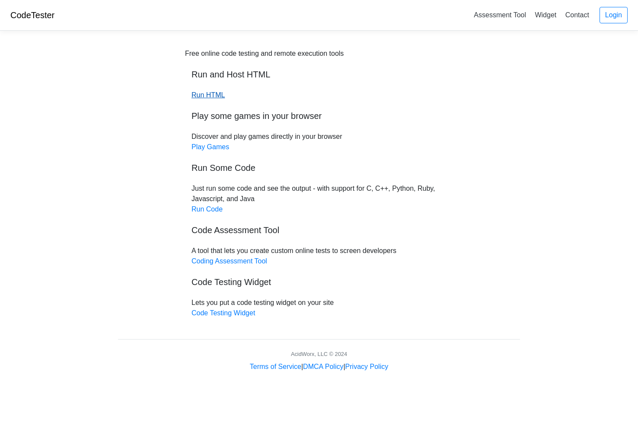
click at [209, 96] on link "Run HTML" at bounding box center [207, 94] width 33 height 7
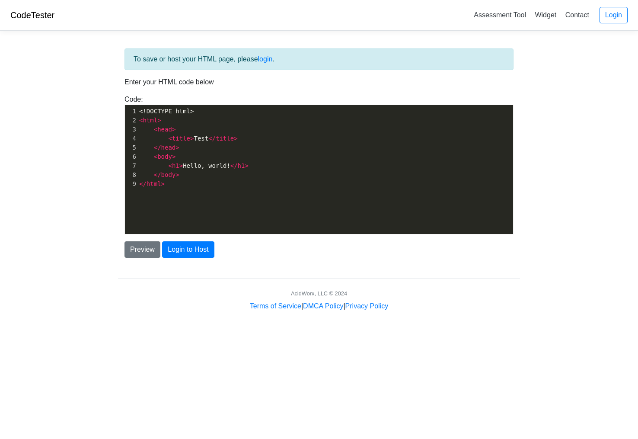
scroll to position [1, 0]
click at [191, 167] on span "< h1 > Hello, world! </ h1 >" at bounding box center [193, 165] width 109 height 7
type textarea "<!DOCTYPE html> <html> <head> <title>Test</title> </head> <body> <h1>Hello, wor…"
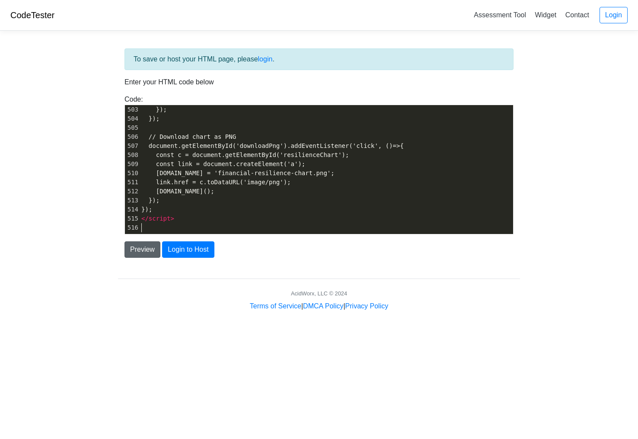
click at [150, 252] on button "Preview" at bounding box center [142, 249] width 36 height 16
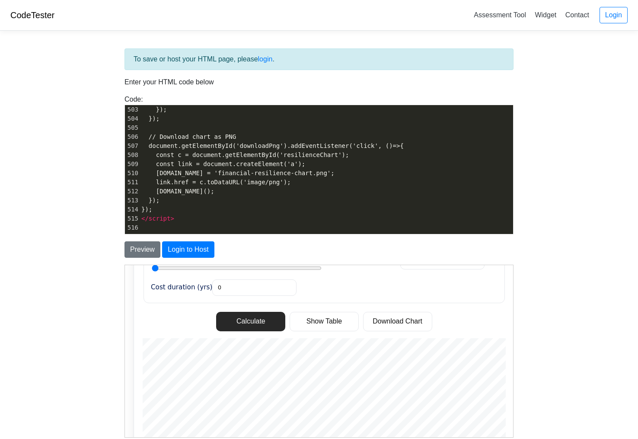
scroll to position [292, 0]
click at [250, 313] on button "Calculate" at bounding box center [250, 323] width 69 height 20
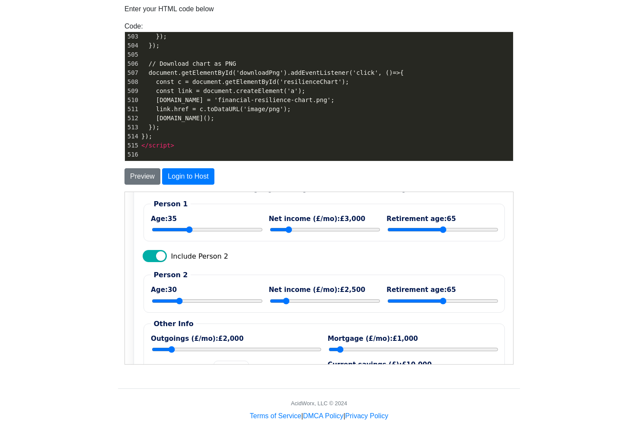
scroll to position [48, 0]
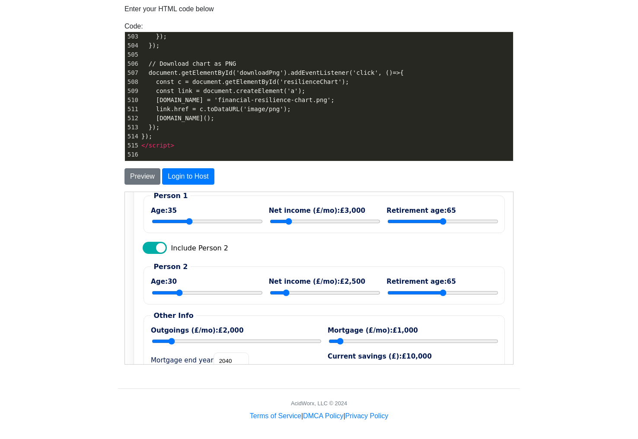
click at [160, 253] on span "Financial Resilience Calculator" at bounding box center [154, 247] width 24 height 12
click at [144, 242] on input "Include Person 2" at bounding box center [144, 242] width 0 height 0
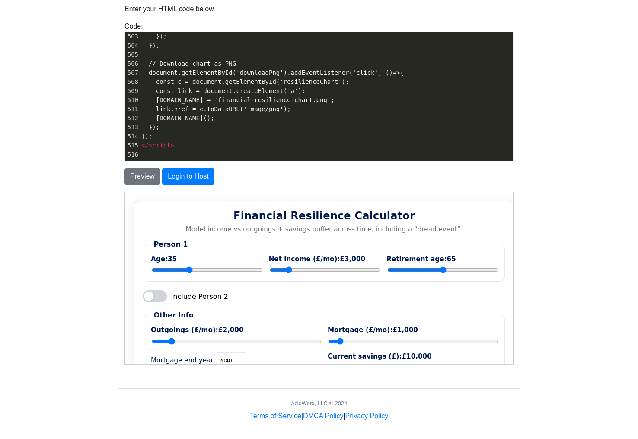
scroll to position [0, 0]
click at [329, 267] on input "Person 1 net income per month" at bounding box center [324, 269] width 111 height 7
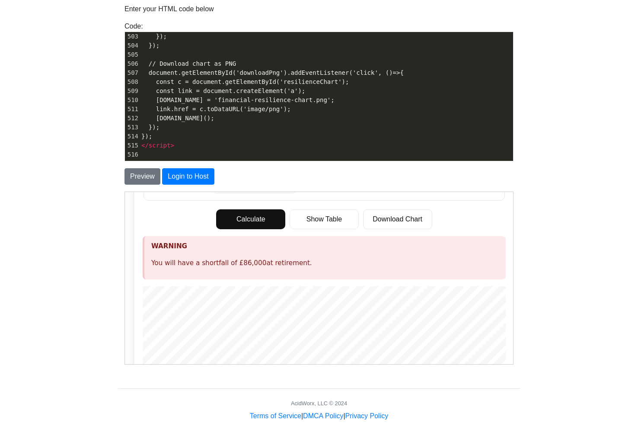
scroll to position [212, 0]
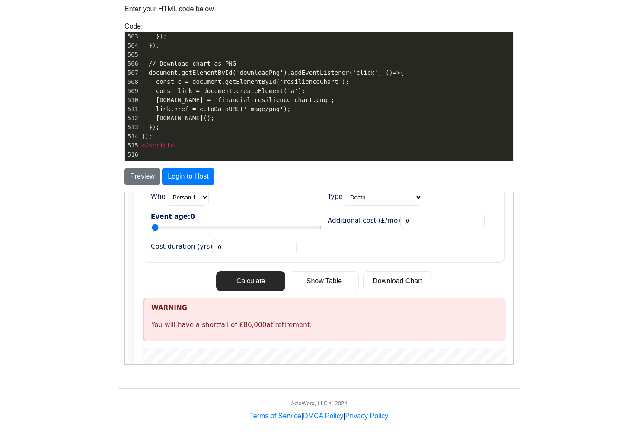
click at [237, 271] on button "Calculate" at bounding box center [250, 281] width 69 height 20
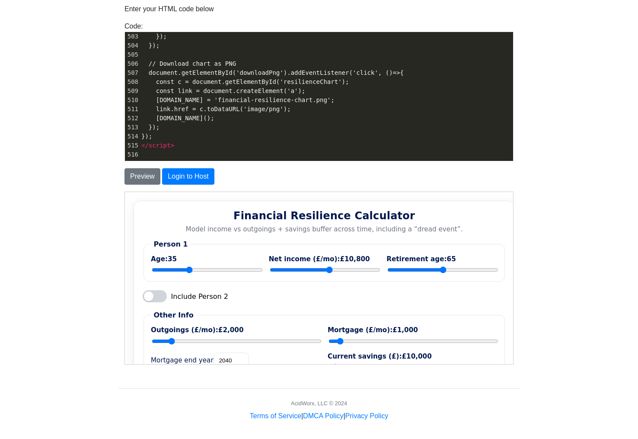
scroll to position [0, 0]
type input "6300"
click at [306, 266] on input "Person 1 net income per month" at bounding box center [324, 269] width 111 height 7
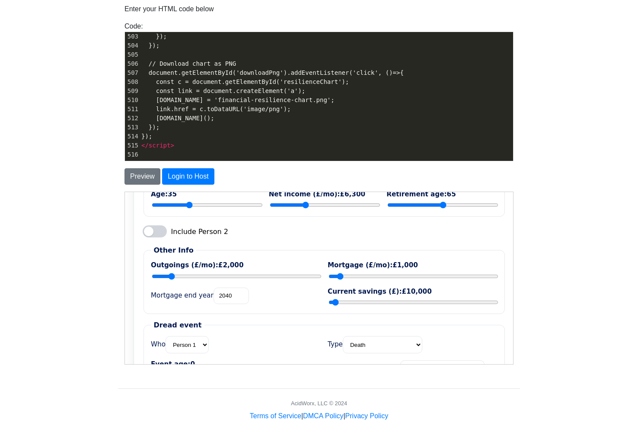
scroll to position [100, 0]
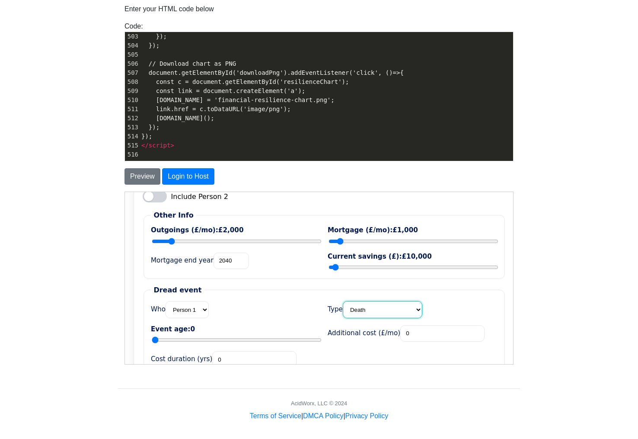
select select "illness"
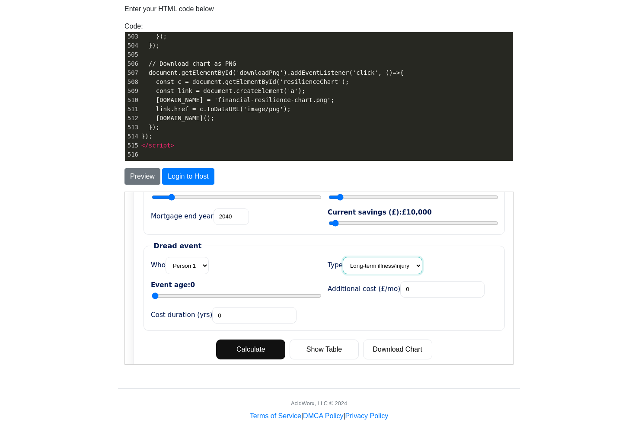
scroll to position [148, 0]
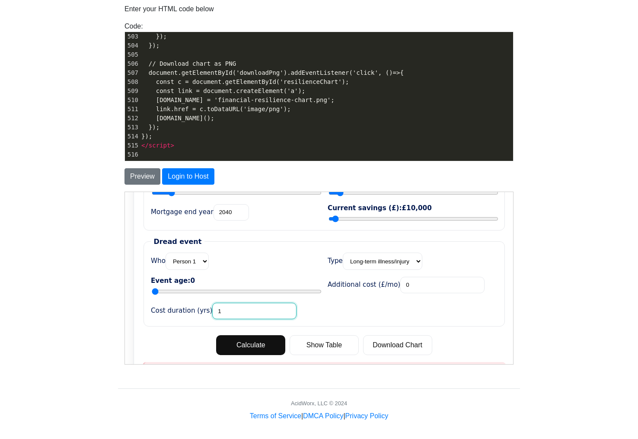
click at [273, 302] on input "1" at bounding box center [254, 310] width 84 height 16
click at [273, 302] on input "2" at bounding box center [254, 310] width 84 height 16
click at [273, 302] on input "3" at bounding box center [254, 310] width 84 height 16
type input "4"
click at [273, 302] on input "4" at bounding box center [254, 310] width 84 height 16
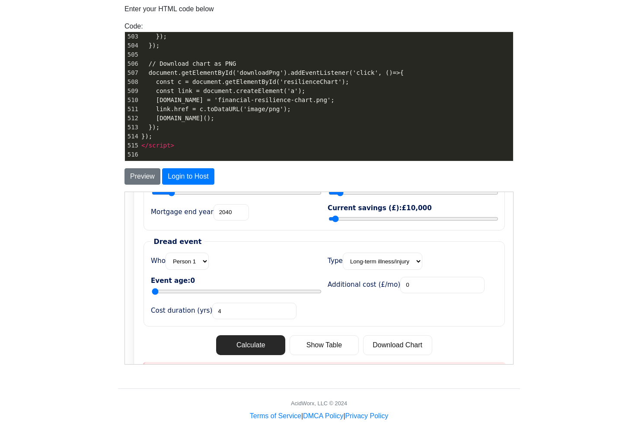
click at [249, 334] on button "Calculate" at bounding box center [250, 344] width 69 height 20
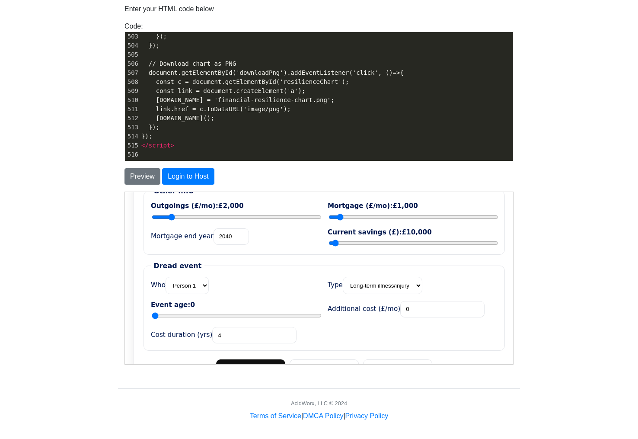
scroll to position [143, 0]
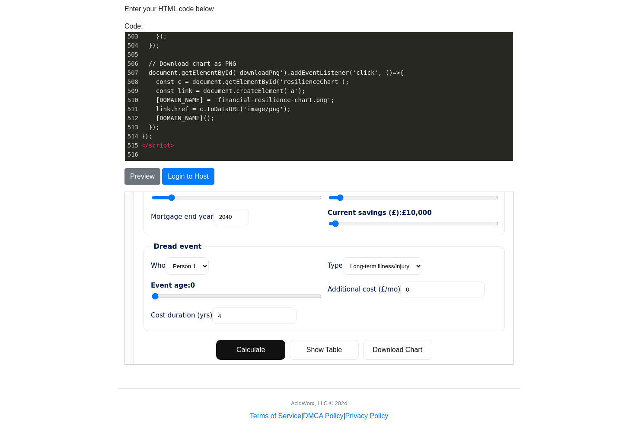
click at [187, 282] on div "Event age: [DEMOGRAPHIC_DATA]" at bounding box center [235, 290] width 170 height 19
drag, startPoint x: 194, startPoint y: 286, endPoint x: 264, endPoint y: 290, distance: 71.0
type input "54"
click at [264, 292] on input "Event age" at bounding box center [236, 295] width 170 height 7
click at [241, 341] on button "Calculate" at bounding box center [250, 349] width 69 height 20
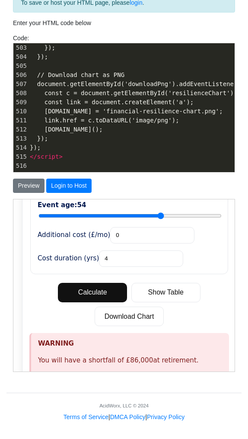
scroll to position [355, 0]
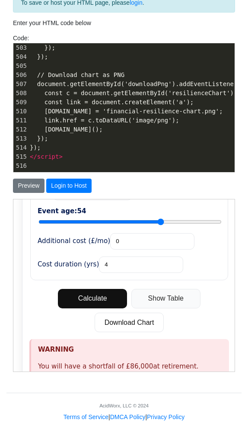
click at [165, 288] on button "Show Table" at bounding box center [165, 298] width 69 height 20
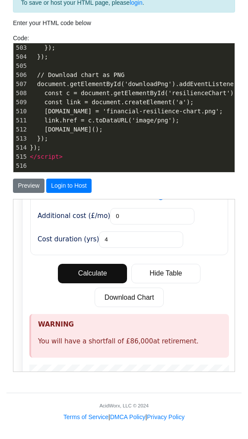
scroll to position [371, 0]
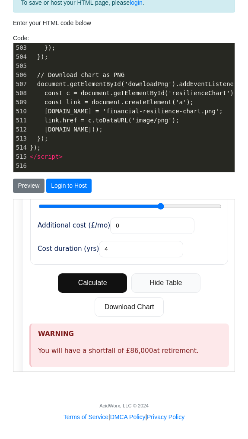
click at [172, 273] on button "Hide Table" at bounding box center [165, 283] width 69 height 20
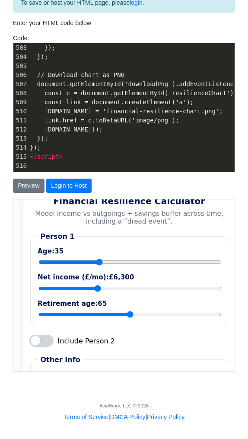
scroll to position [22, 0]
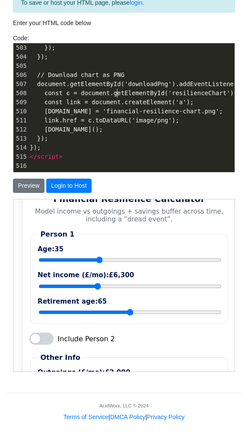
click at [118, 93] on span "const c = document.getElementById('resilienceChart');" at bounding box center [141, 92] width 193 height 7
type textarea "<!-- Loremipsu Dolorsitam Consectetu — Adipis-elits, Doeius + Tempori Utlaboree…"
